Goal: Information Seeking & Learning: Learn about a topic

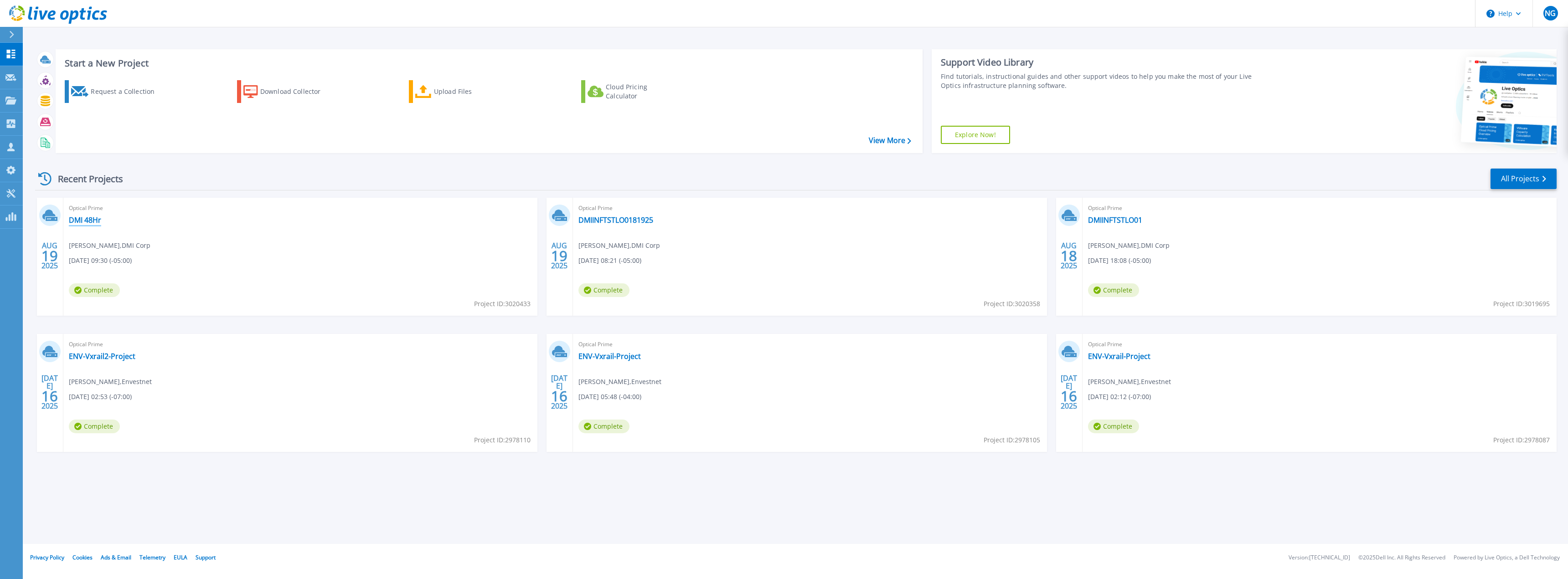
click at [88, 220] on link "DMI 48Hr" at bounding box center [85, 220] width 32 height 9
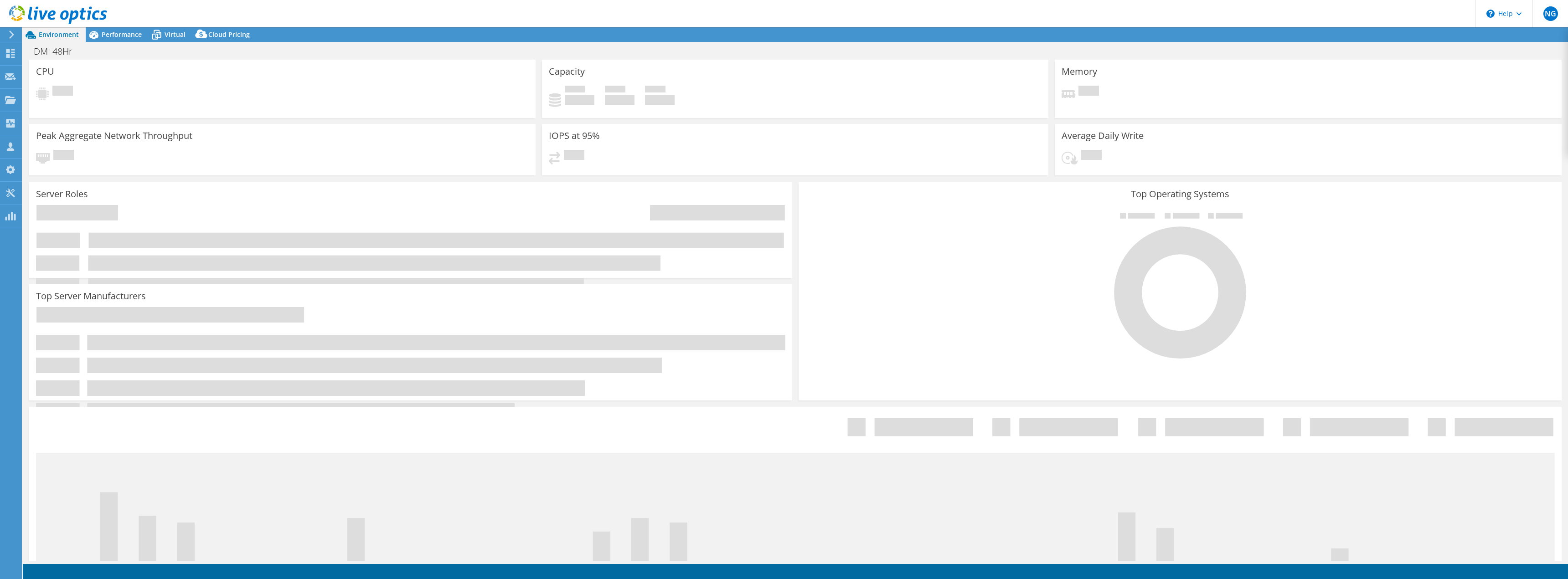
select select "USD"
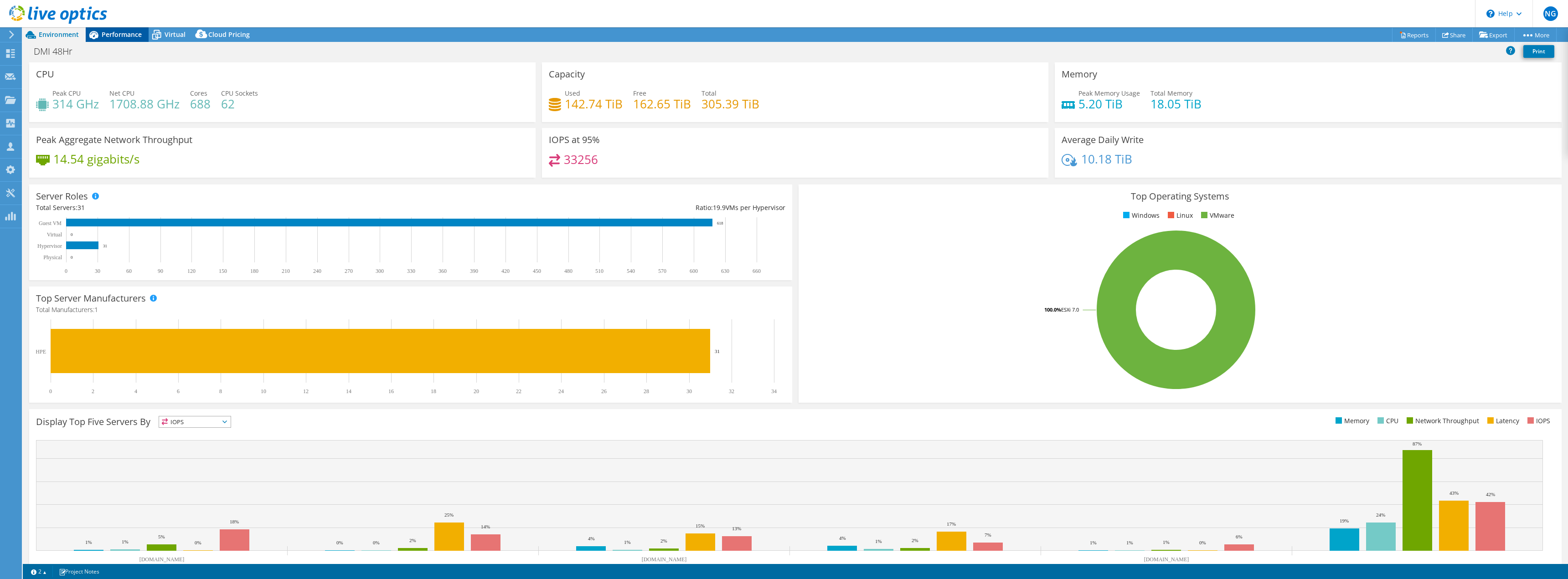
click at [117, 34] on span "Performance" at bounding box center [122, 34] width 40 height 9
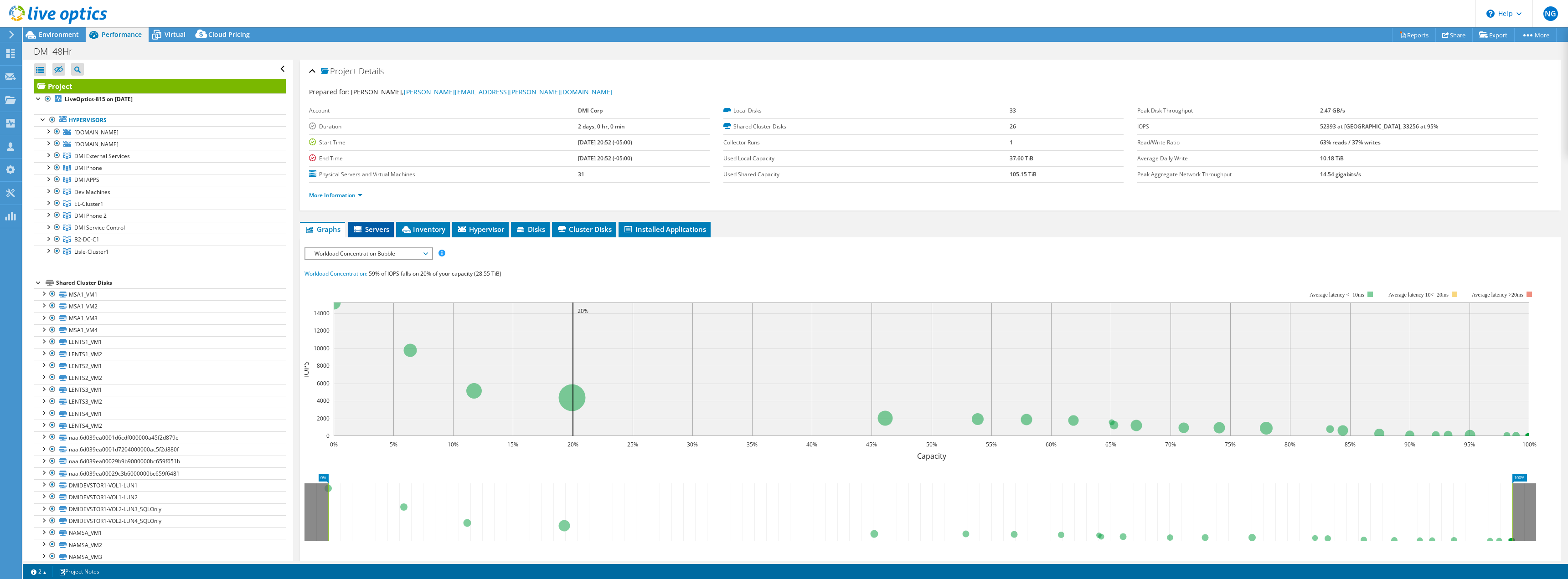
click at [373, 226] on span "Servers" at bounding box center [371, 229] width 37 height 9
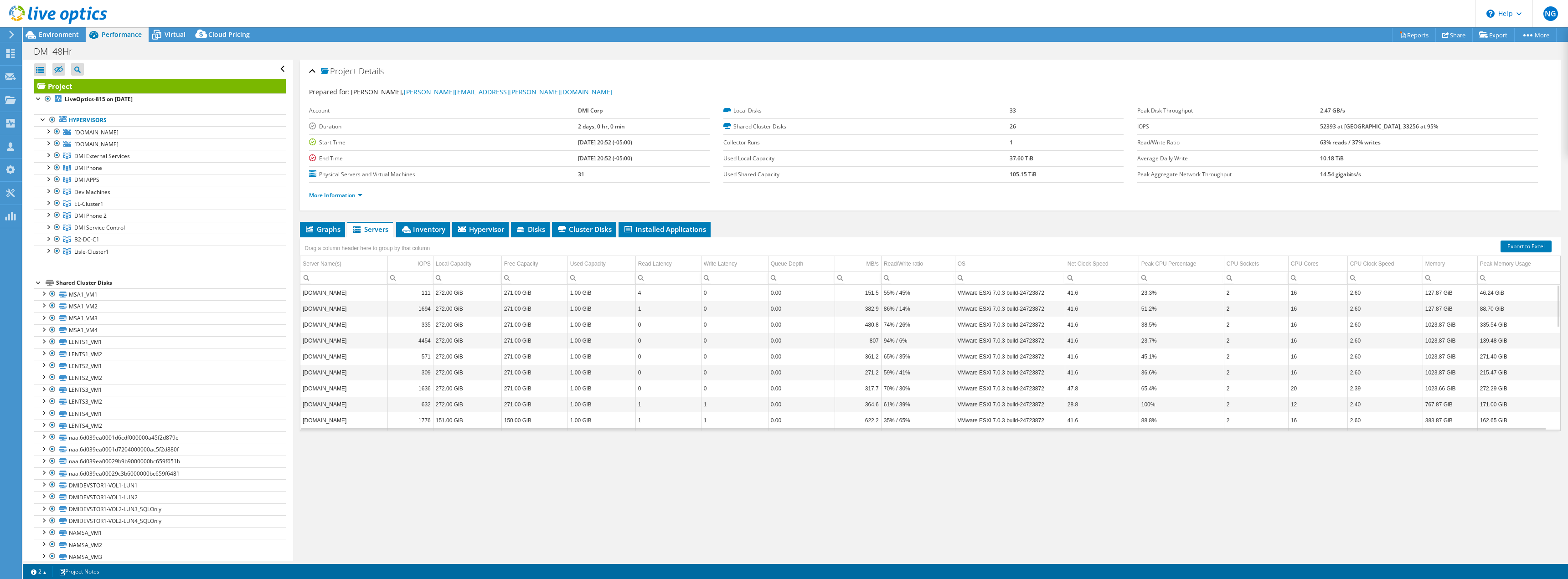
click at [59, 28] on div at bounding box center [54, 15] width 107 height 30
click at [53, 35] on span "Environment" at bounding box center [59, 34] width 40 height 9
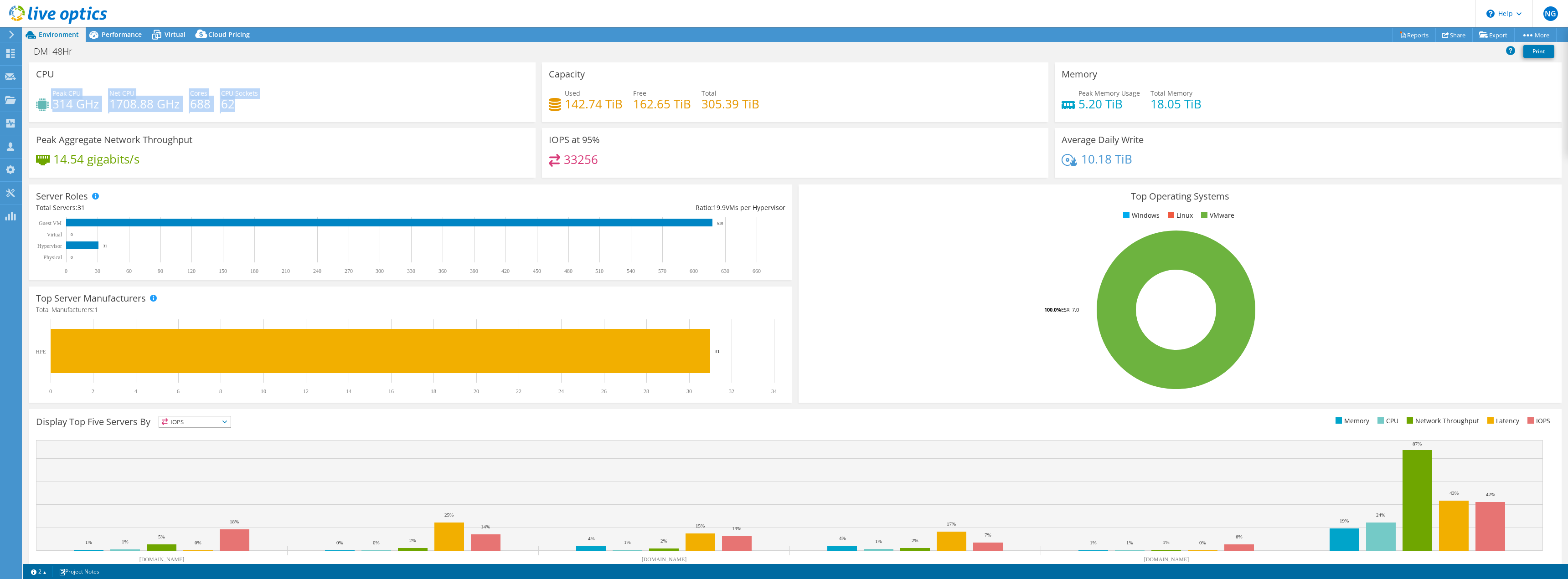
drag, startPoint x: 164, startPoint y: 92, endPoint x: 68, endPoint y: 77, distance: 97.2
click at [68, 77] on div "CPU Peak CPU 314 GHz Net CPU 1708.88 GHz Cores 688 CPU Sockets 62" at bounding box center [282, 92] width 506 height 60
click at [251, 100] on h4 "62" at bounding box center [239, 103] width 37 height 10
click at [106, 33] on span "Performance" at bounding box center [122, 34] width 40 height 9
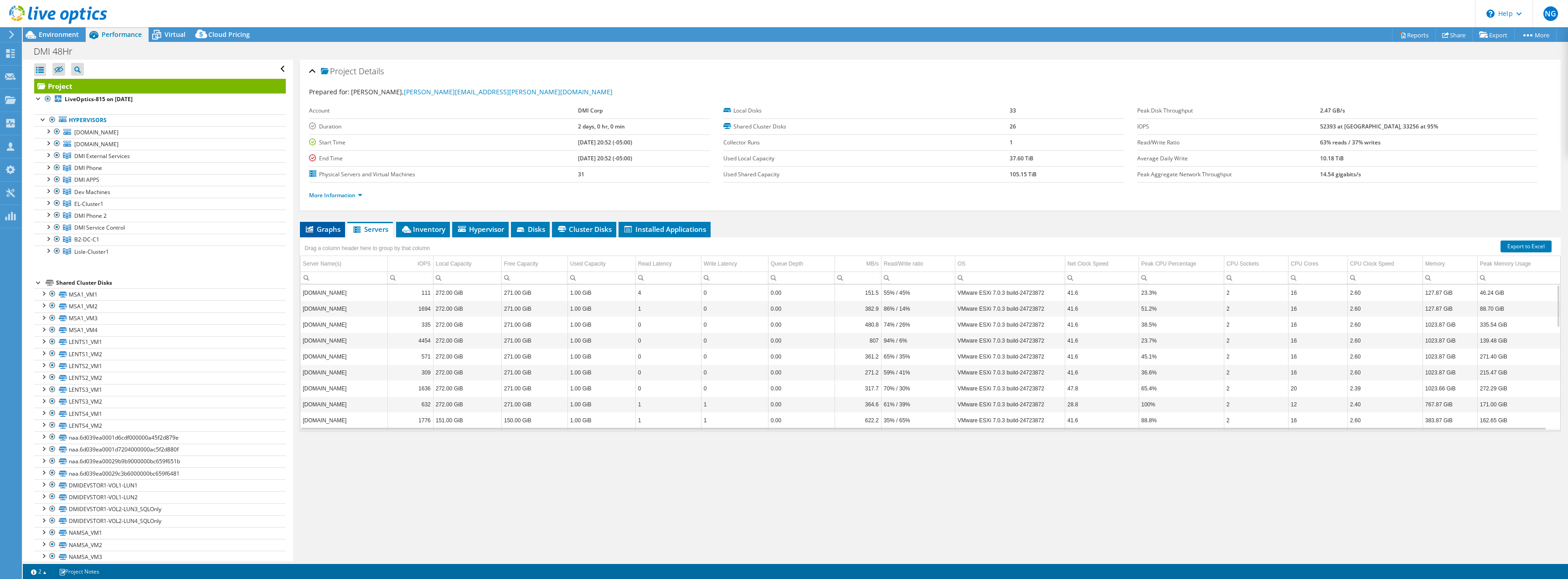
click at [319, 230] on span "Graphs" at bounding box center [322, 229] width 36 height 9
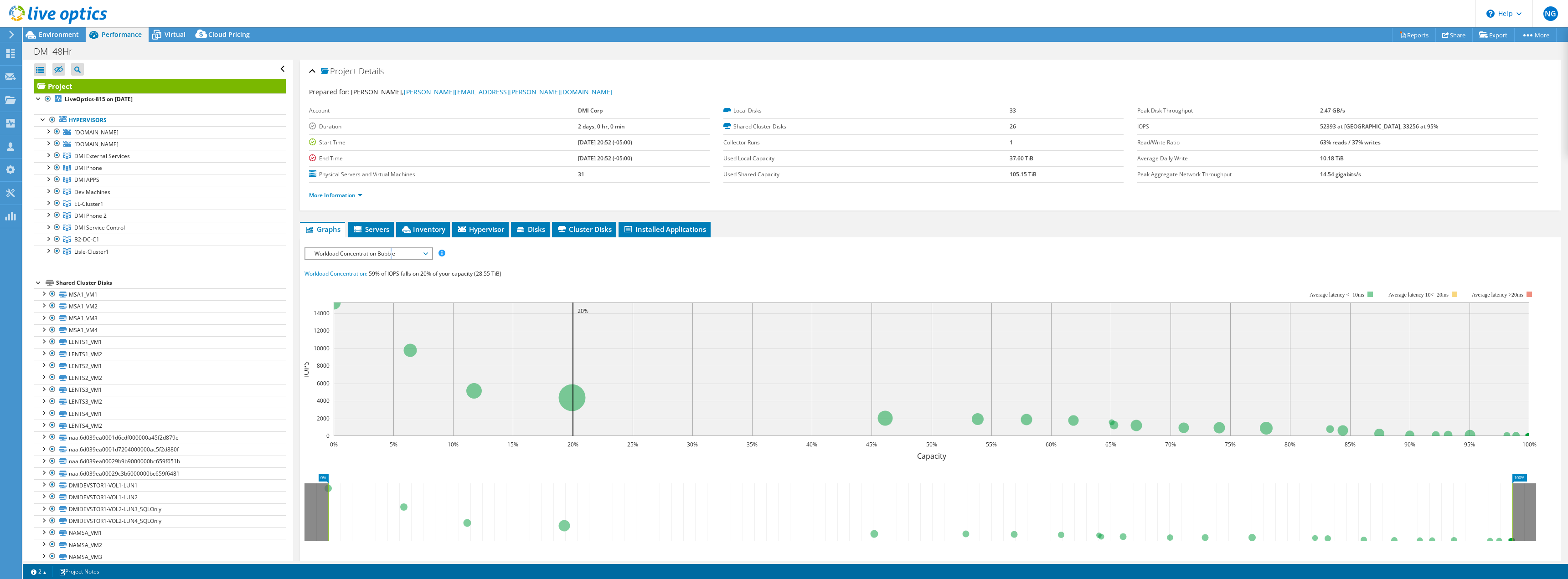
click at [392, 255] on span "Workload Concentration Bubble" at bounding box center [368, 254] width 117 height 11
click at [546, 261] on div "IOPS Disk Throughput IO Size Latency Queue Depth CPU Percentage Memory Page Fau…" at bounding box center [930, 416] width 1251 height 337
click at [365, 253] on span "Workload Concentration Bubble" at bounding box center [368, 254] width 117 height 11
click at [337, 320] on li "CPU Percentage" at bounding box center [368, 319] width 126 height 11
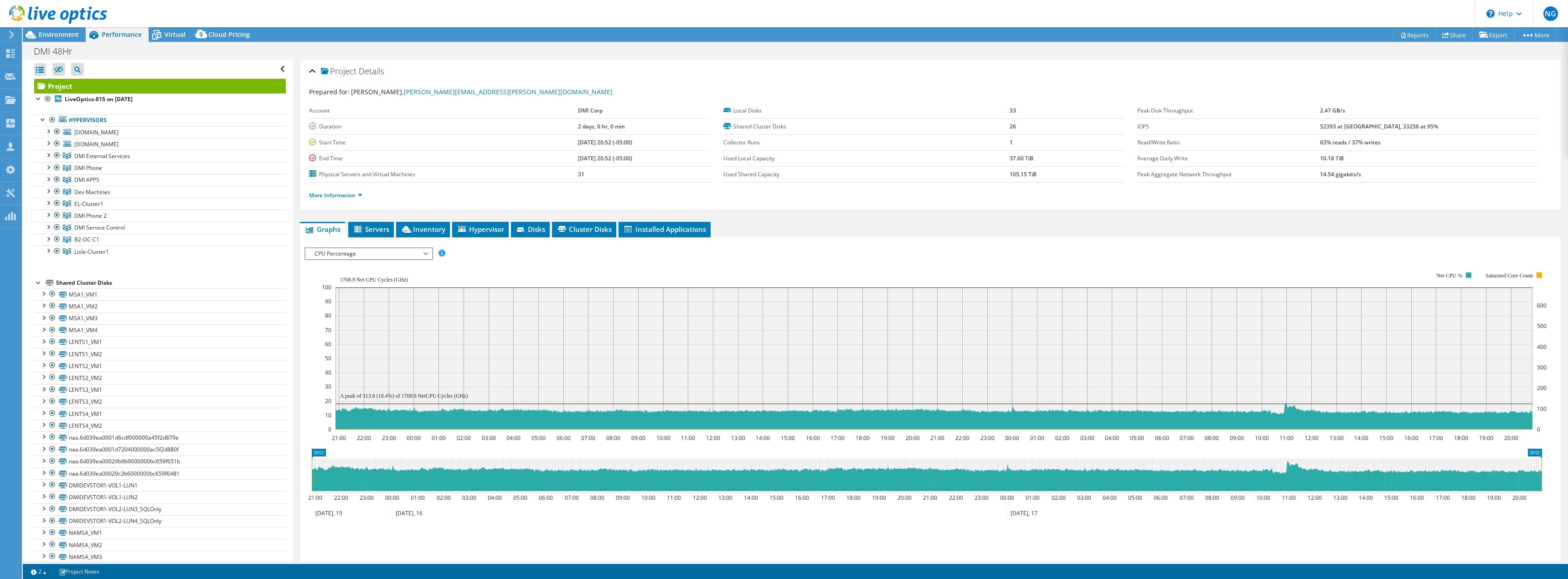
click at [828, 252] on div "IOPS Disk Throughput IO Size Latency Queue Depth CPU Percentage Memory Page Fau…" at bounding box center [930, 254] width 1251 height 12
click at [50, 134] on div at bounding box center [47, 130] width 9 height 9
click at [48, 133] on div at bounding box center [47, 130] width 9 height 9
click at [46, 144] on div at bounding box center [47, 142] width 9 height 9
click at [46, 144] on div at bounding box center [47, 142] width 9 height 9
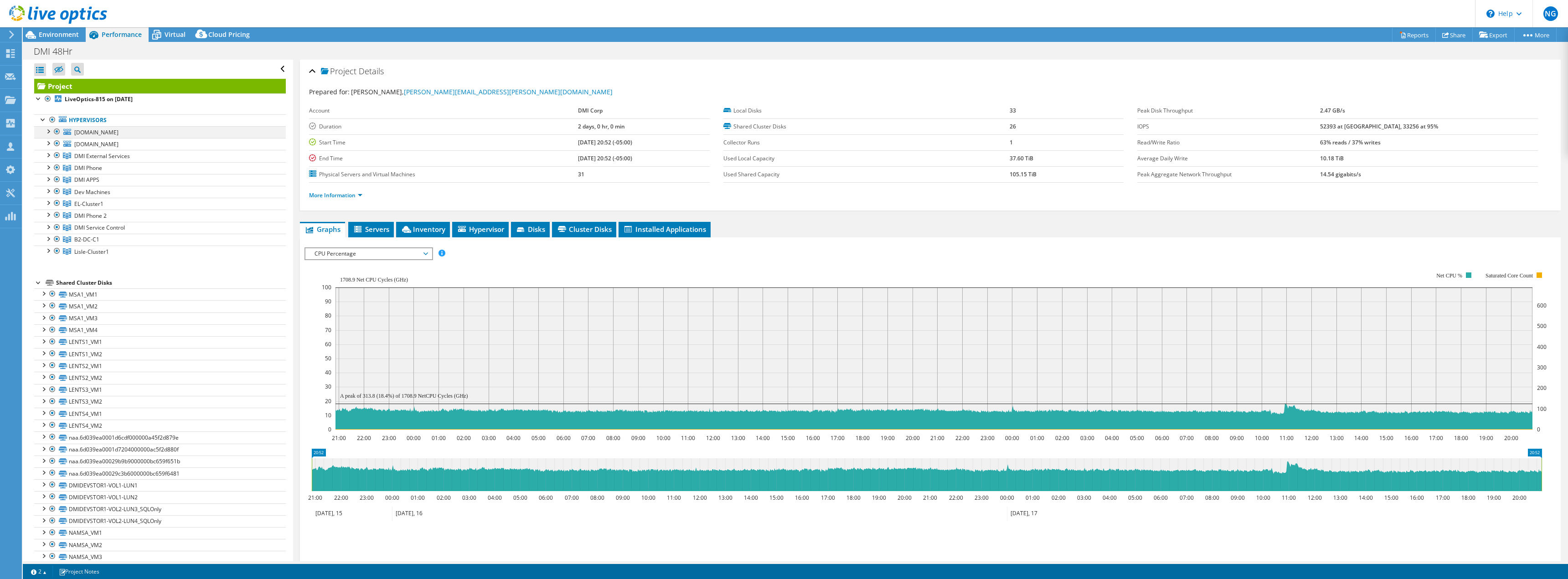
click at [46, 133] on li "[DOMAIN_NAME] Rackstation1-Lun1 DMIVM1_LocalDatastore Network Interfaces" at bounding box center [159, 131] width 251 height 12
click at [46, 133] on div at bounding box center [47, 130] width 9 height 9
click at [49, 132] on div at bounding box center [47, 130] width 9 height 9
click at [505, 263] on rect at bounding box center [934, 351] width 1225 height 182
click at [29, 36] on icon at bounding box center [30, 35] width 16 height 16
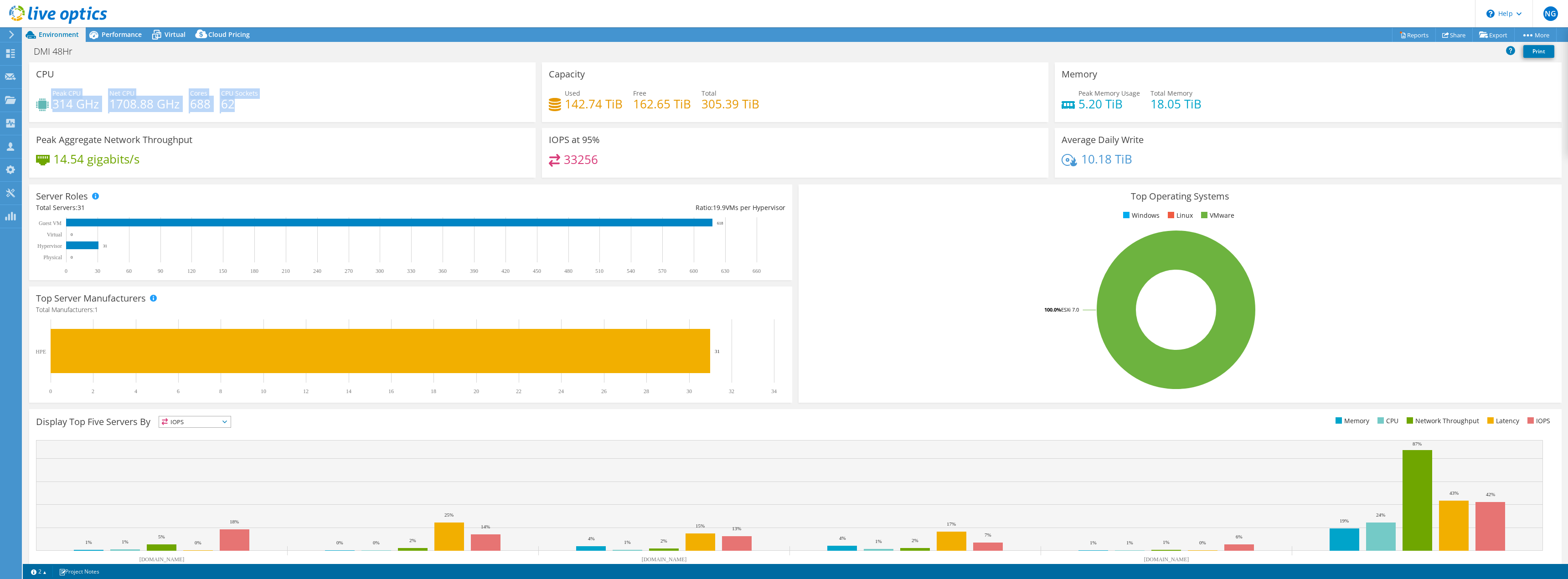
drag, startPoint x: 100, startPoint y: 86, endPoint x: 268, endPoint y: 104, distance: 169.0
click at [268, 104] on div "CPU Peak CPU 314 GHz Net CPU 1708.88 GHz Cores 688 CPU Sockets 62" at bounding box center [282, 92] width 506 height 60
click at [305, 104] on div "Peak CPU 314 GHz Net CPU 1708.88 GHz Cores 688 CPU Sockets 62" at bounding box center [282, 103] width 492 height 30
drag, startPoint x: 281, startPoint y: 97, endPoint x: 173, endPoint y: 95, distance: 108.0
click at [170, 95] on div "CPU Peak CPU 314 GHz Net CPU 1708.88 GHz Cores 688 CPU Sockets 62" at bounding box center [282, 92] width 506 height 60
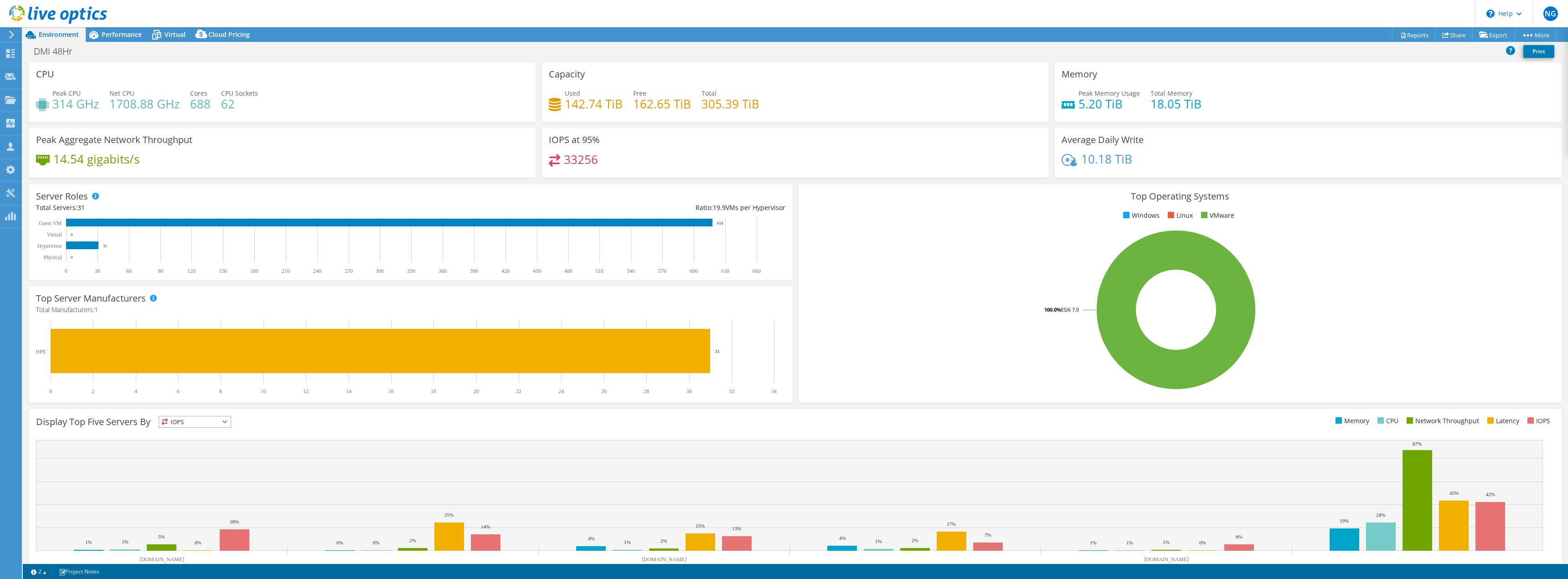
click at [394, 102] on div "Peak CPU 314 GHz Net CPU 1708.88 GHz Cores 688 CPU Sockets 62" at bounding box center [282, 103] width 492 height 30
drag, startPoint x: 1209, startPoint y: 90, endPoint x: 1105, endPoint y: 106, distance: 105.2
click at [1023, 108] on div "CPU Peak CPU 314 GHz Net CPU 1708.88 GHz Cores 688 CPU Sockets 62 Capacity Used…" at bounding box center [796, 123] width 1539 height 121
drag, startPoint x: 1257, startPoint y: 100, endPoint x: 1251, endPoint y: 102, distance: 6.3
click at [1251, 102] on div "Peak Memory Usage 5.20 TiB Total Memory 18.05 TiB" at bounding box center [1307, 103] width 492 height 30
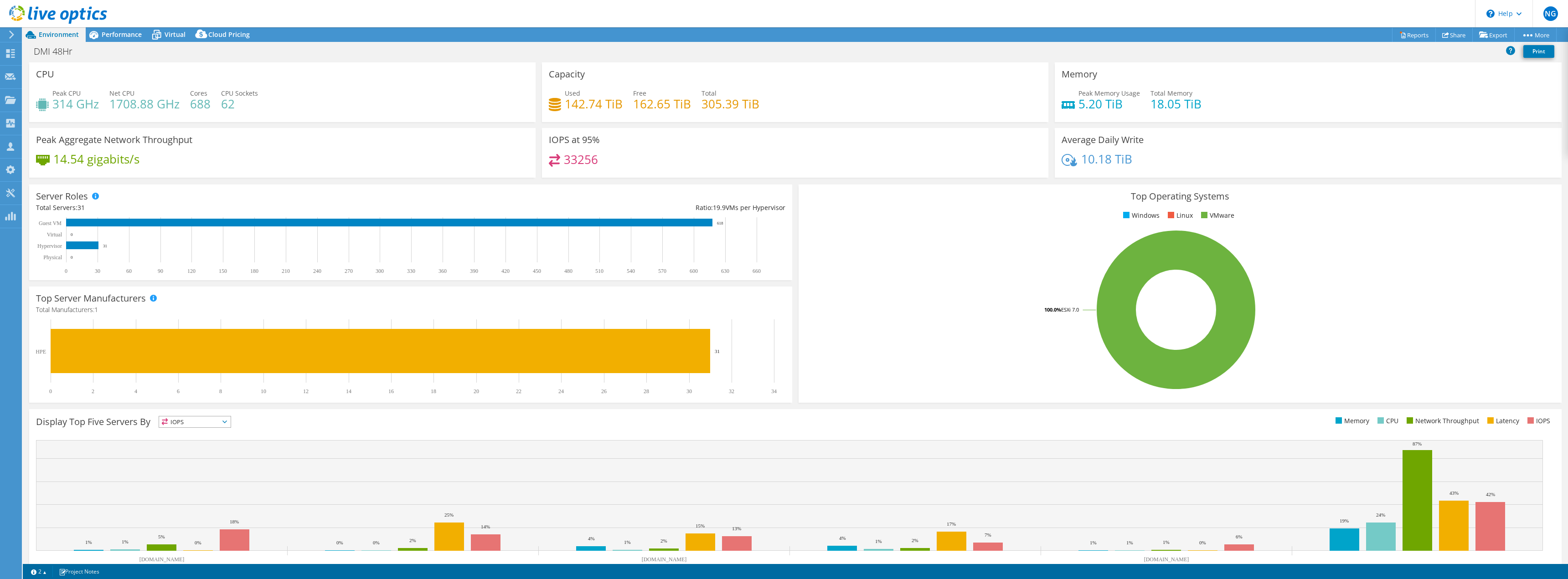
click at [1253, 86] on div "Memory Peak Memory Usage 5.20 TiB Total Memory 18.05 TiB" at bounding box center [1308, 92] width 506 height 60
drag, startPoint x: 1209, startPoint y: 99, endPoint x: 1054, endPoint y: 111, distance: 155.5
click at [1055, 111] on div "Memory Peak Memory Usage 5.20 TiB Total Memory 18.05 TiB" at bounding box center [1308, 92] width 506 height 60
click at [1244, 109] on div "Peak Memory Usage 5.20 TiB Total Memory 18.05 TiB" at bounding box center [1307, 103] width 492 height 30
click at [111, 34] on span "Performance" at bounding box center [122, 34] width 40 height 9
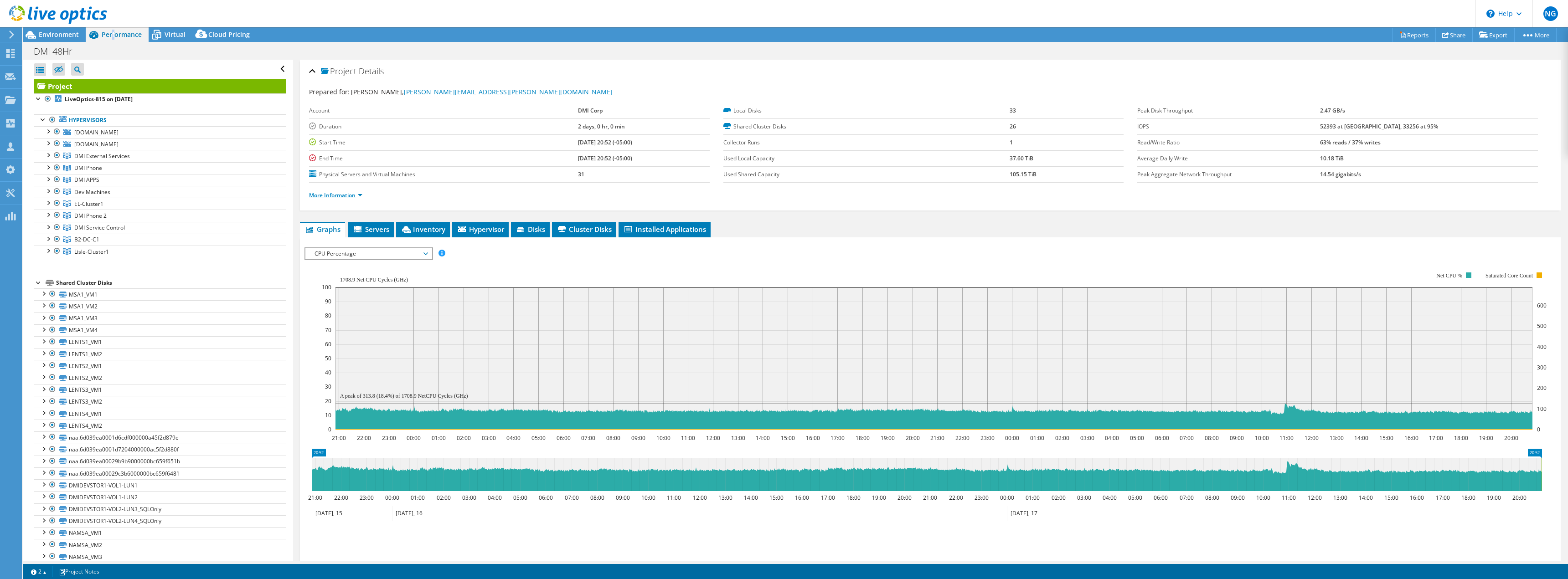
click at [329, 192] on link "More Information" at bounding box center [336, 195] width 54 height 8
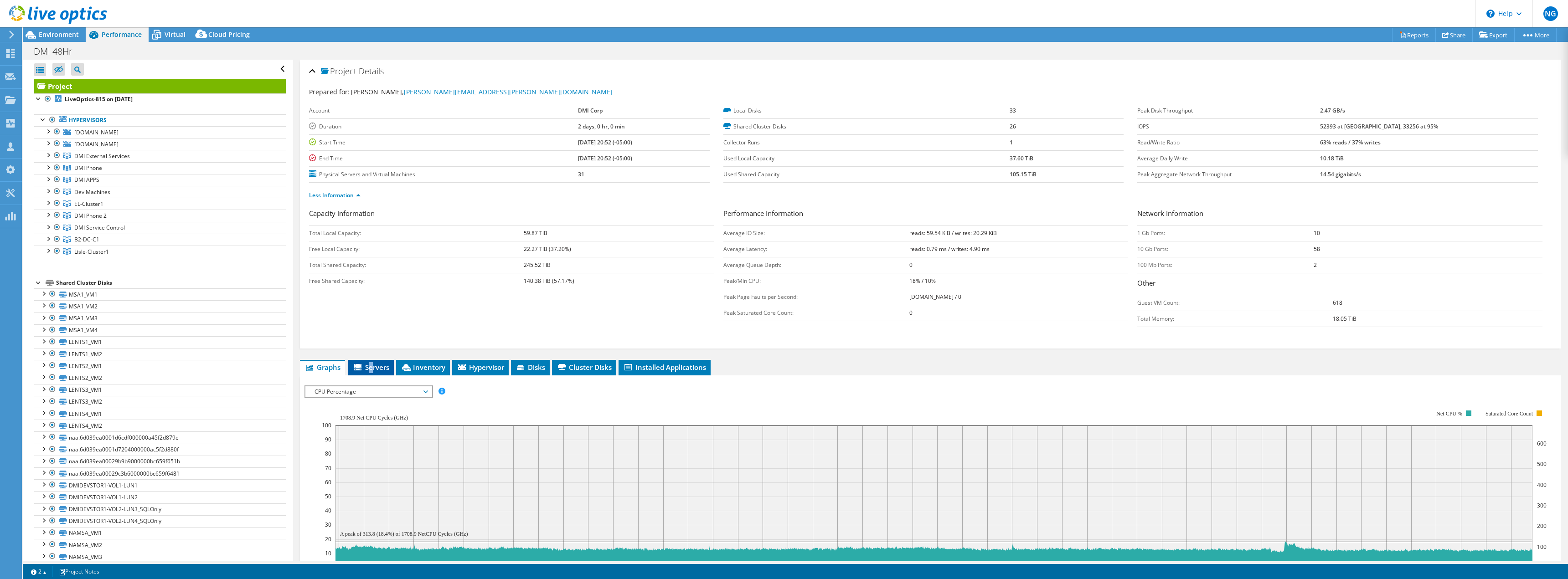
click at [372, 366] on span "Servers" at bounding box center [371, 367] width 37 height 9
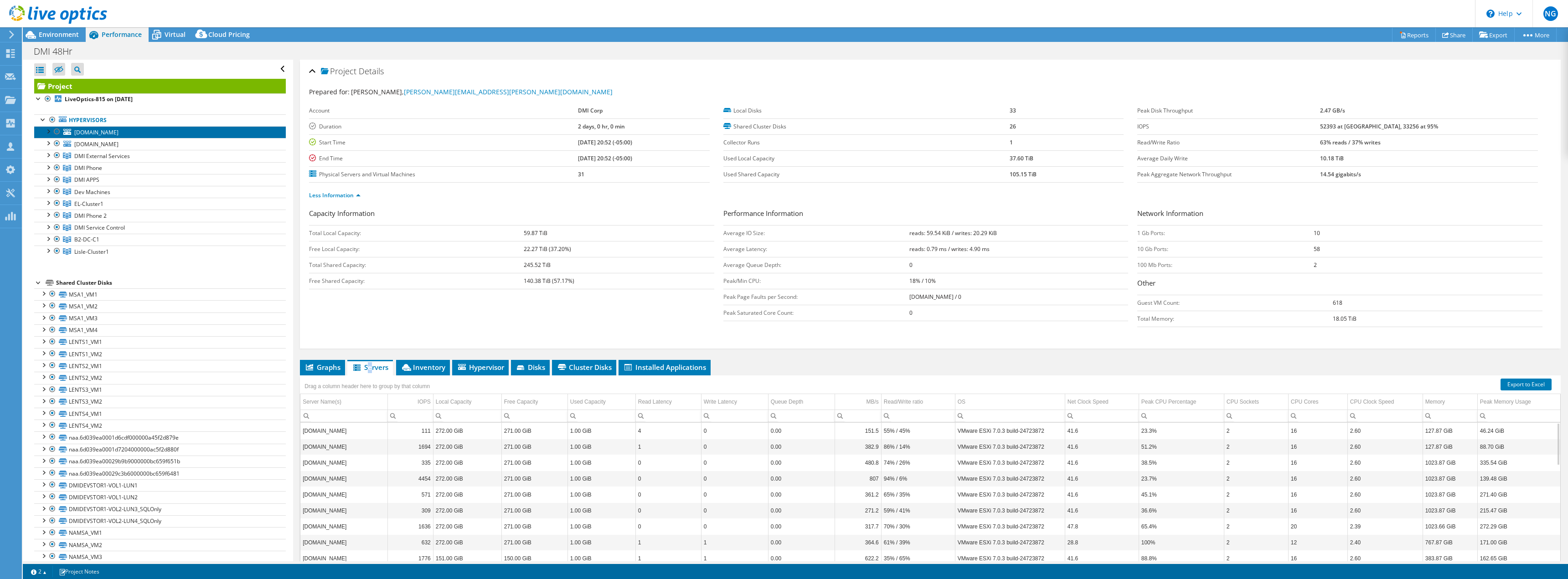
click at [102, 131] on span "[DOMAIN_NAME]" at bounding box center [96, 132] width 44 height 8
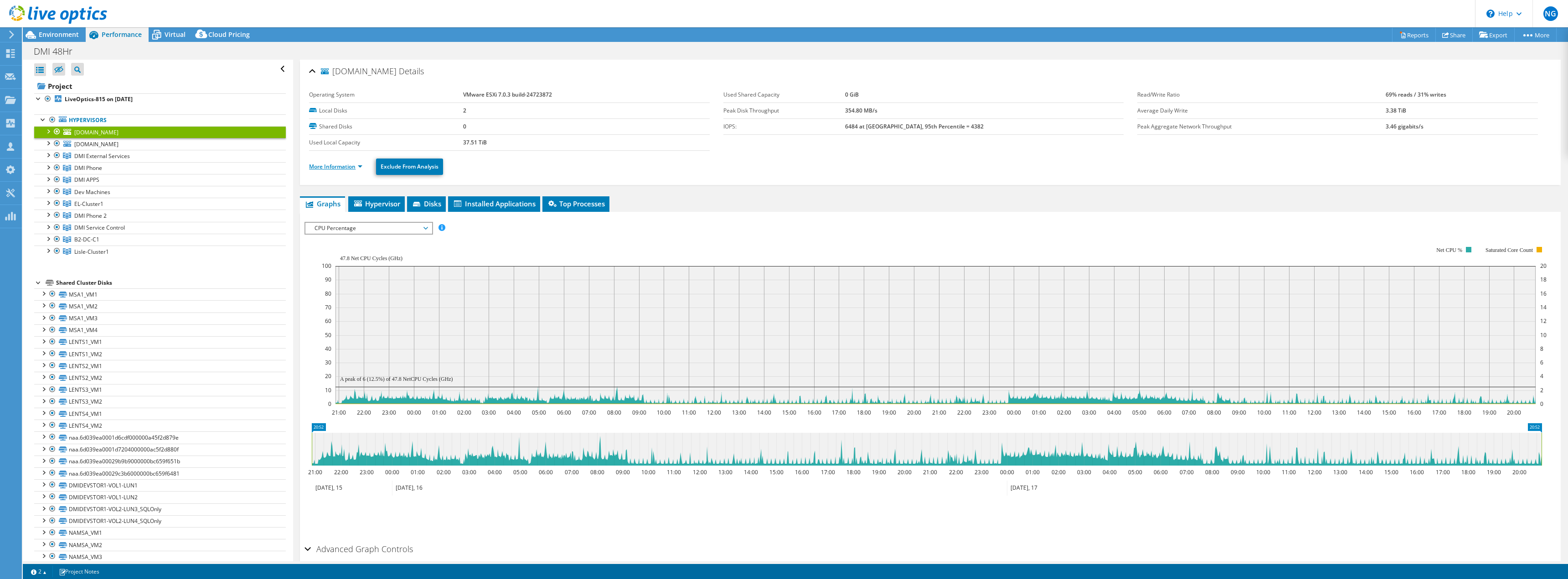
click at [324, 168] on link "More Information" at bounding box center [336, 166] width 54 height 8
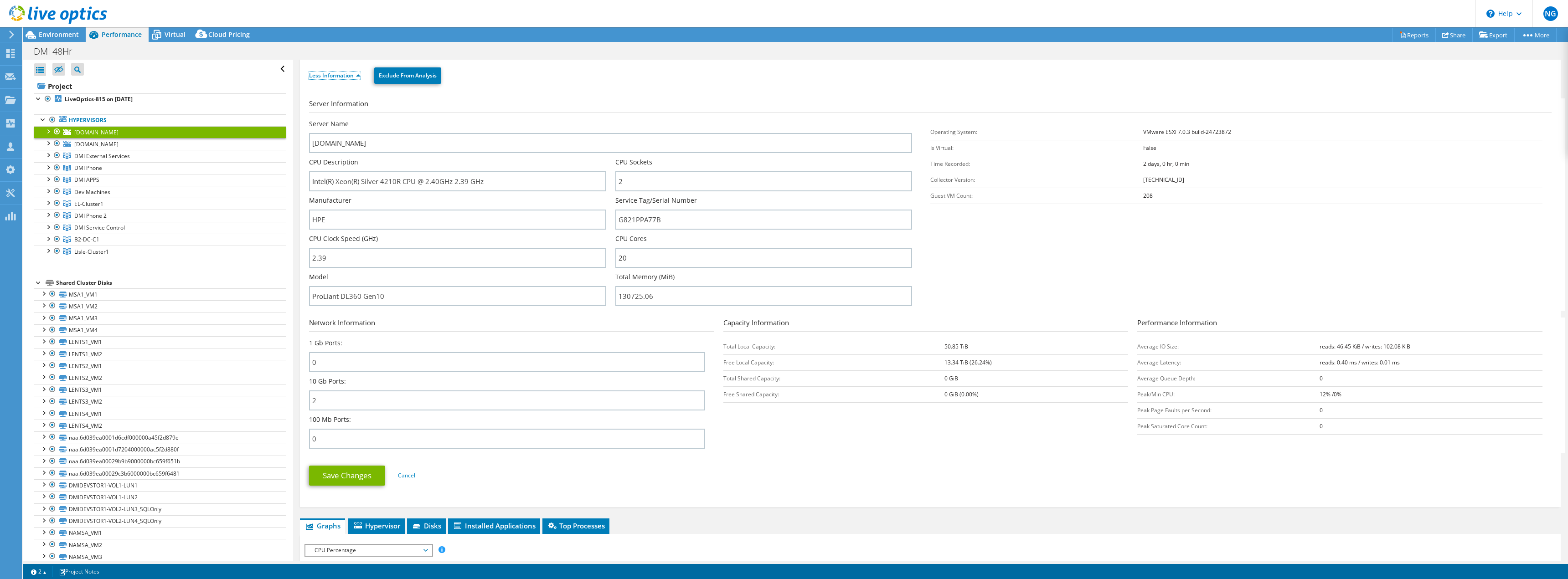
scroll to position [137, 0]
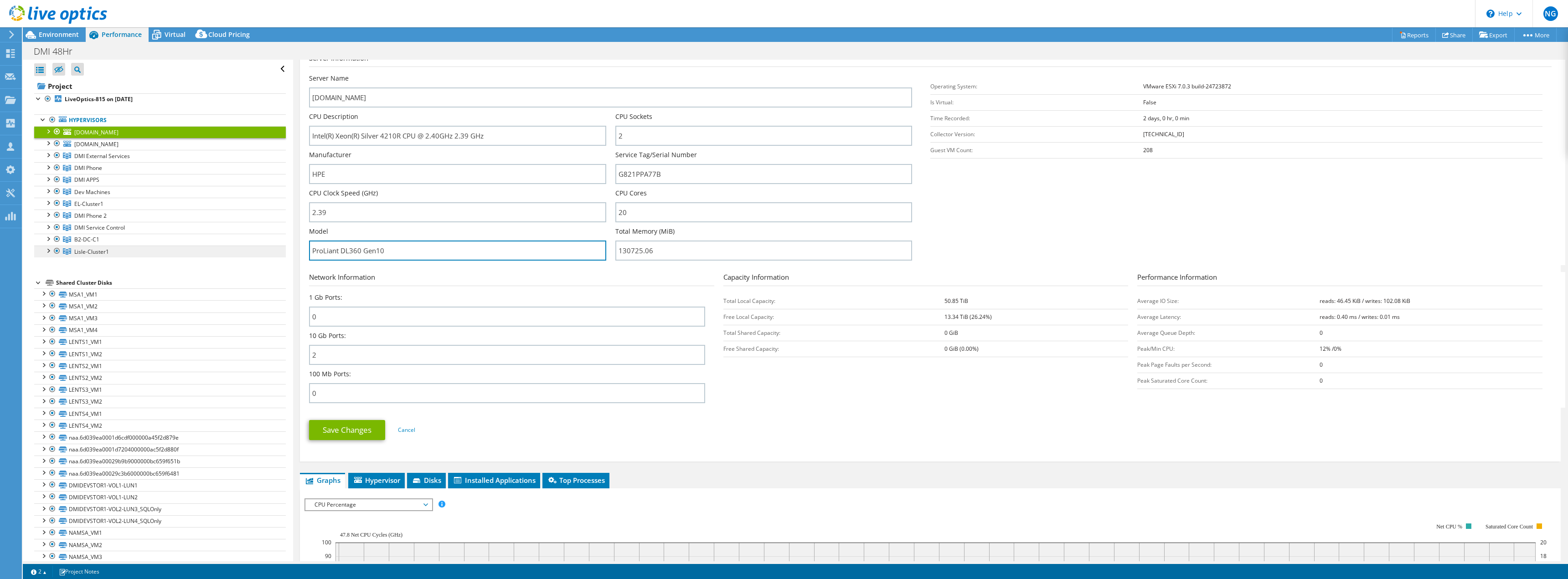
drag, startPoint x: 406, startPoint y: 249, endPoint x: 236, endPoint y: 245, distance: 170.0
click at [239, 242] on div "Open All Close All Hide Excluded Nodes Project Tree Filter" at bounding box center [795, 310] width 1545 height 501
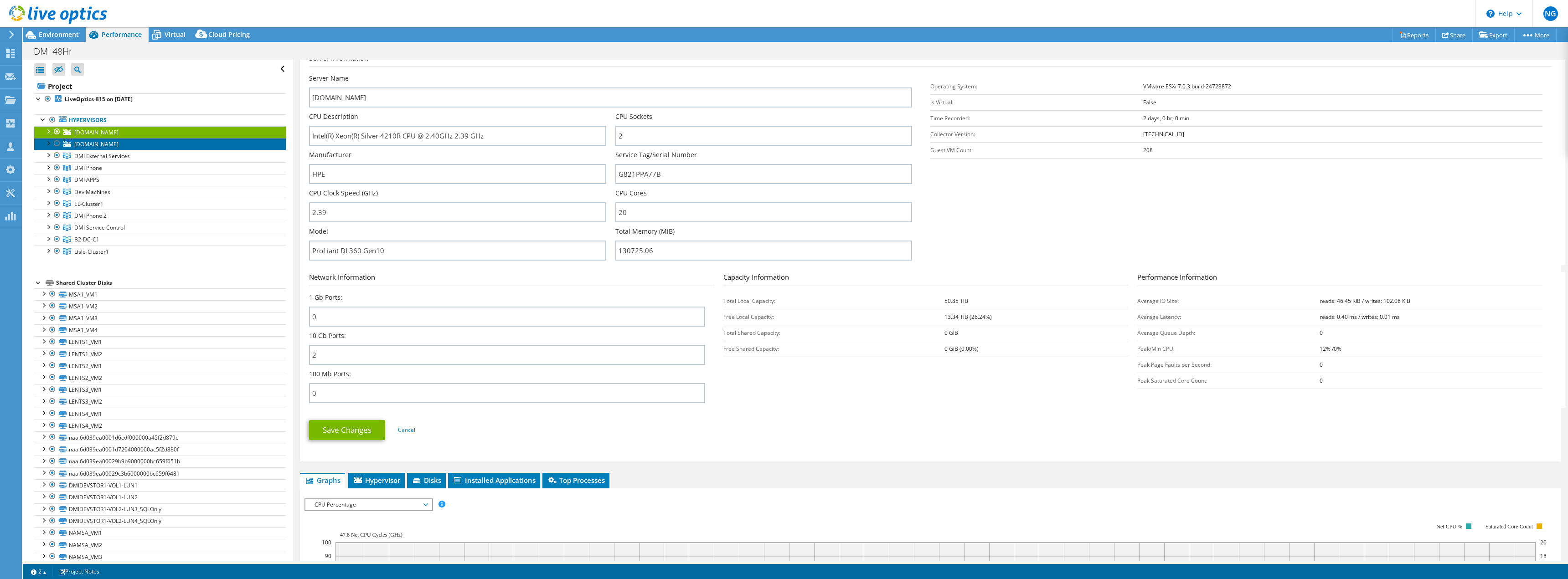
click at [110, 142] on span "[DOMAIN_NAME]" at bounding box center [96, 144] width 44 height 8
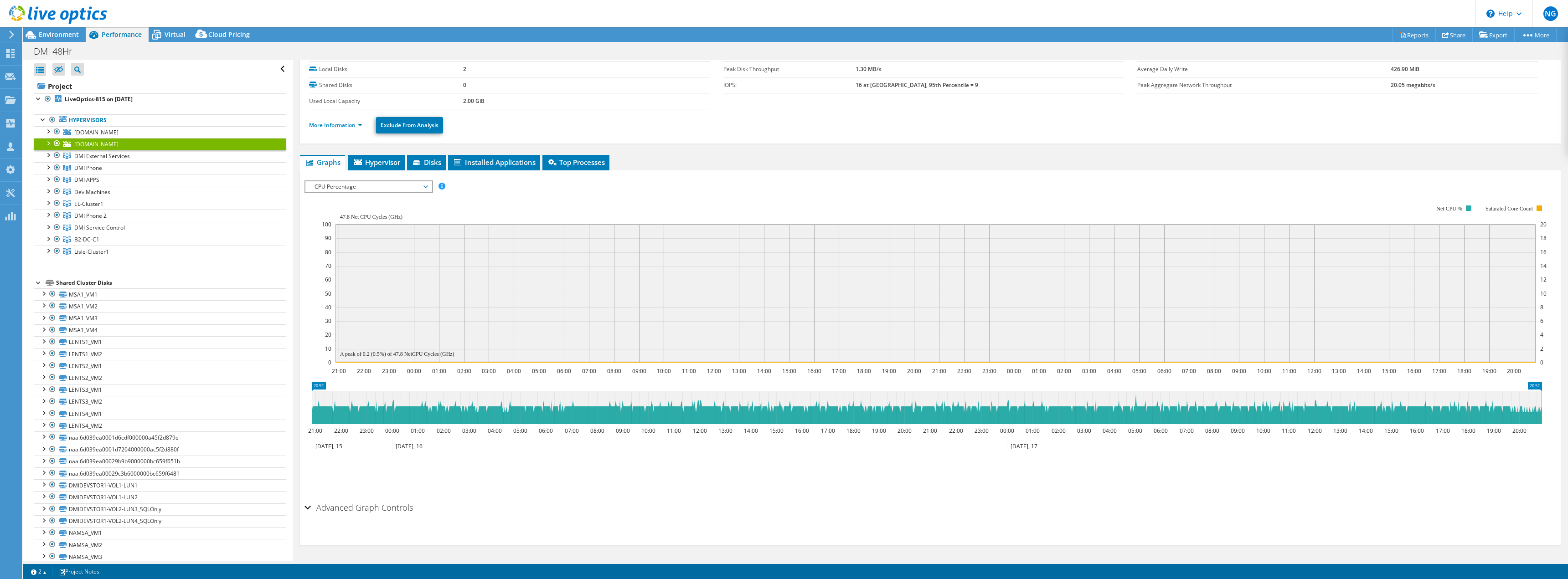
scroll to position [41, 0]
drag, startPoint x: 342, startPoint y: 120, endPoint x: 338, endPoint y: 124, distance: 5.7
click at [341, 120] on li "More Information" at bounding box center [338, 125] width 59 height 10
click at [337, 125] on link "More Information" at bounding box center [336, 125] width 54 height 8
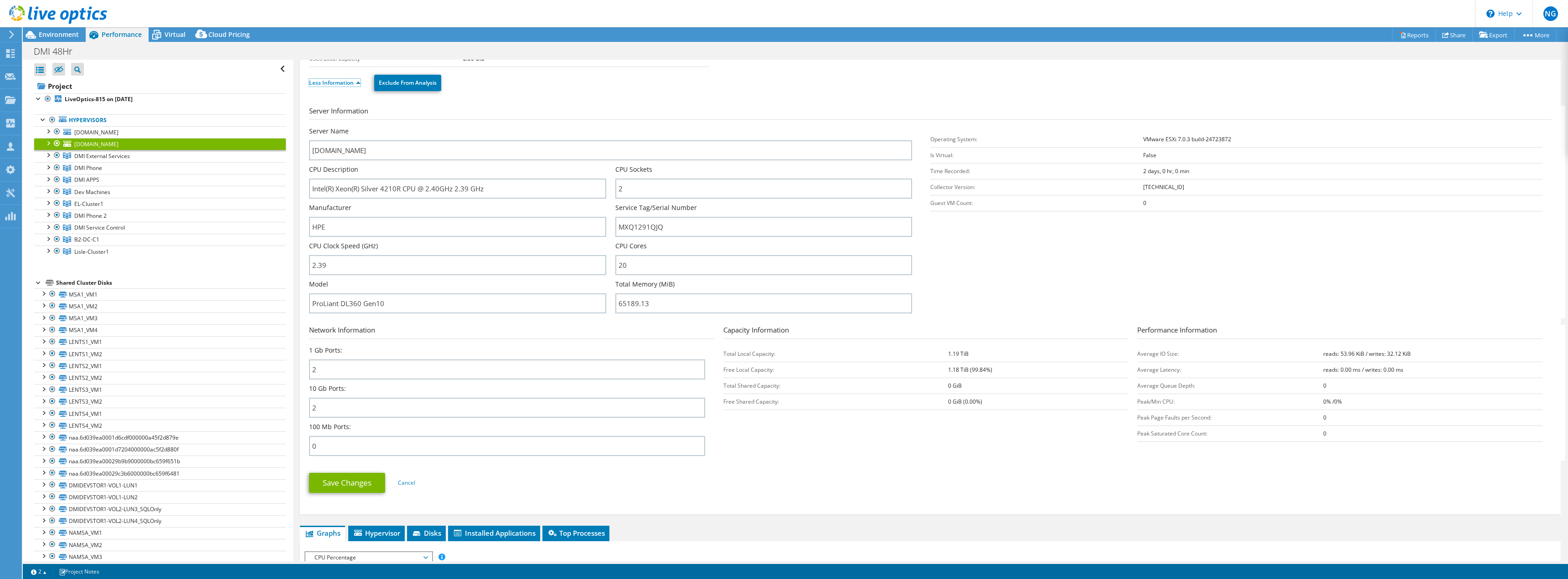
scroll to position [87, 0]
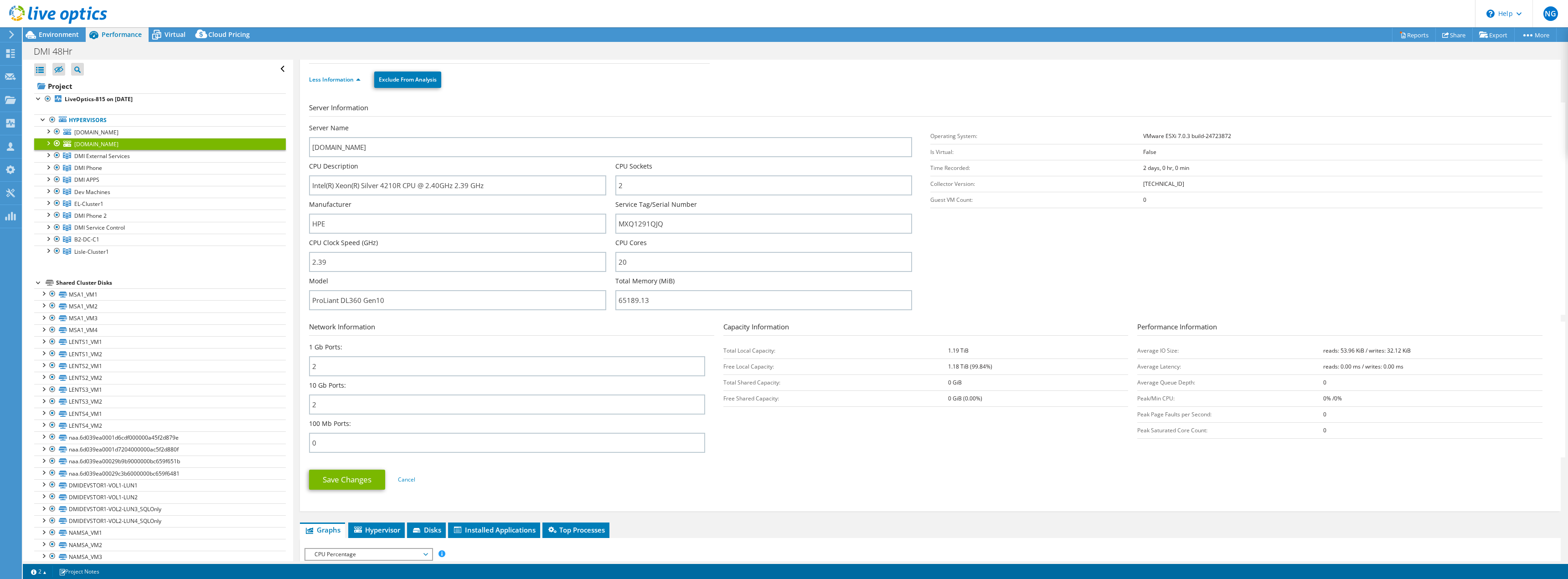
drag, startPoint x: 651, startPoint y: 66, endPoint x: 619, endPoint y: 135, distance: 76.1
click at [648, 80] on div "Less Information Exclude From Analysis" at bounding box center [930, 80] width 1242 height 32
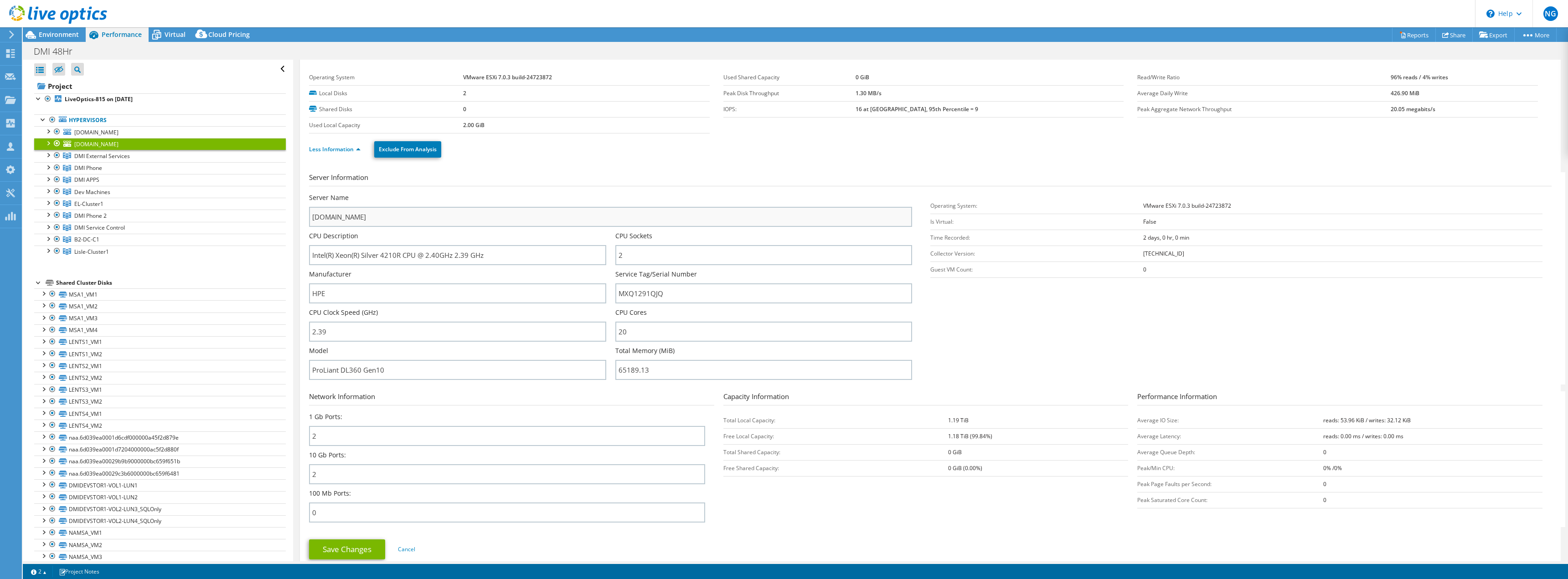
scroll to position [0, 0]
